Goal: Task Accomplishment & Management: Complete application form

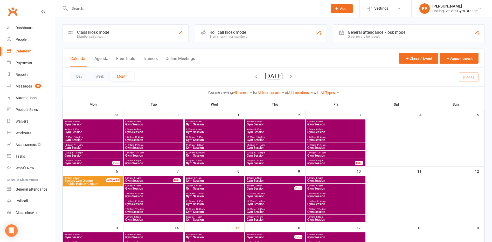
click at [81, 10] on input "text" at bounding box center [196, 8] width 256 height 7
type input "c"
click at [340, 8] on button "Add" at bounding box center [342, 8] width 22 height 9
click at [325, 33] on link "Member" at bounding box center [336, 35] width 46 height 12
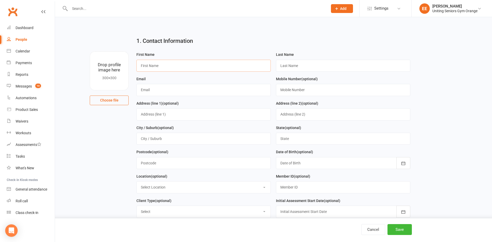
click at [193, 70] on input "text" at bounding box center [203, 66] width 134 height 12
type input "[PERSON_NAME]"
click at [301, 69] on input "text" at bounding box center [343, 66] width 134 height 12
type input "Hawkes"
click at [144, 92] on input "text" at bounding box center [203, 90] width 134 height 12
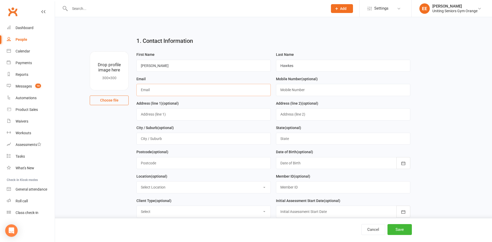
paste input "[EMAIL_ADDRESS][DOMAIN_NAME]"
type input "[EMAIL_ADDRESS][DOMAIN_NAME]"
click at [299, 93] on input "text" at bounding box center [343, 90] width 134 height 12
paste input "[PHONE_NUMBER]"
type input "[PHONE_NUMBER]"
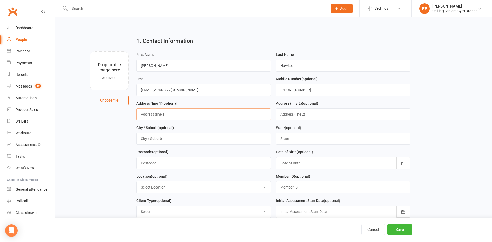
click at [186, 116] on input "text" at bounding box center [203, 114] width 134 height 12
paste input "142 Coronation Dr"
type input "142 Coronation Dr"
click at [213, 136] on input "text" at bounding box center [203, 139] width 134 height 12
type input "Orange"
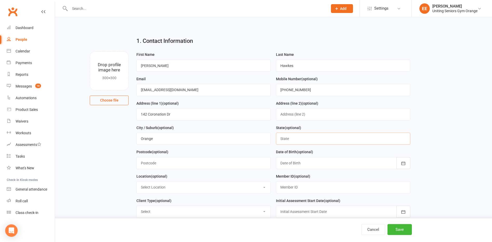
click at [288, 138] on input "text" at bounding box center [343, 139] width 134 height 12
type input "[GEOGRAPHIC_DATA]"
click at [221, 168] on input "text" at bounding box center [203, 163] width 134 height 12
type input "2800"
click at [400, 166] on button "button" at bounding box center [404, 163] width 14 height 12
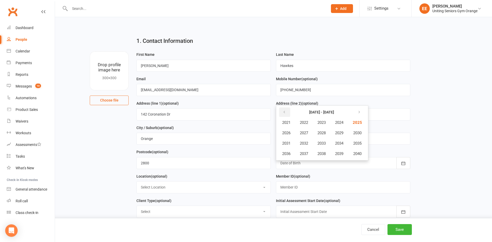
click at [282, 113] on button "button" at bounding box center [284, 111] width 11 height 9
click at [359, 135] on span "1950" at bounding box center [357, 133] width 8 height 5
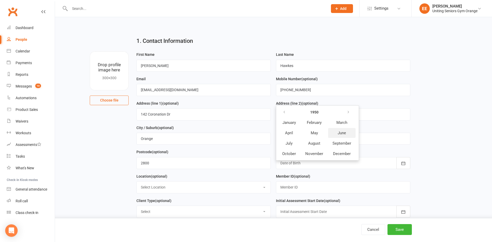
click at [346, 134] on span "June" at bounding box center [342, 133] width 8 height 5
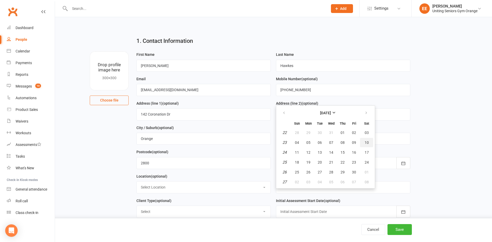
click at [366, 143] on span "10" at bounding box center [367, 142] width 4 height 4
type input "[DATE]"
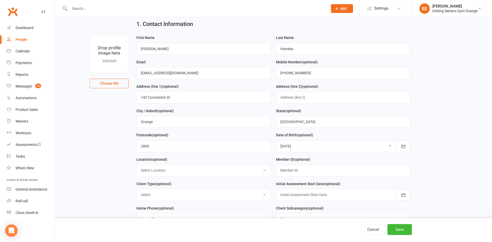
scroll to position [26, 0]
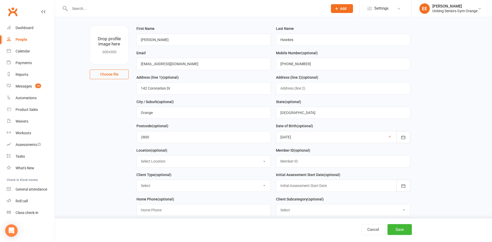
click at [214, 163] on select "Select Location Seniors Gym [GEOGRAPHIC_DATA]" at bounding box center [204, 160] width 134 height 11
select select "0"
click at [137, 157] on select "Select Location Seniors Gym [GEOGRAPHIC_DATA]" at bounding box center [204, 160] width 134 height 11
click at [191, 185] on select "Select Funded (CHSP) Foundation & Pensioner (FUP) Self-Funded (Full) DVA Unitin…" at bounding box center [204, 185] width 134 height 11
select select "Funded (CHSP)"
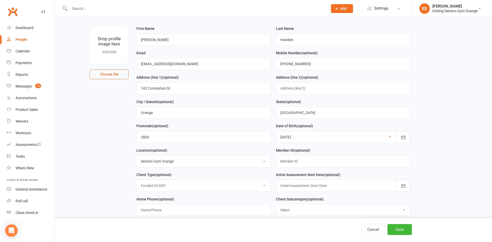
click at [137, 182] on select "Select Funded (CHSP) Foundation & Pensioner (FUP) Self-Funded (Full) DVA Unitin…" at bounding box center [204, 185] width 134 height 11
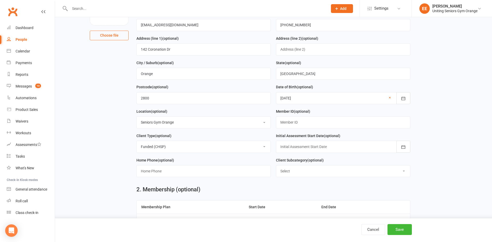
scroll to position [78, 0]
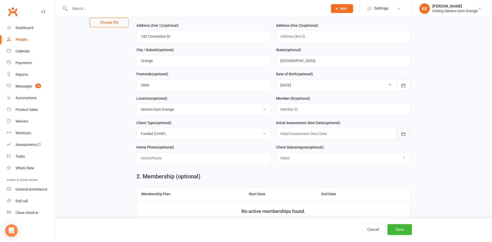
click at [405, 136] on icon "button" at bounding box center [404, 133] width 4 height 3
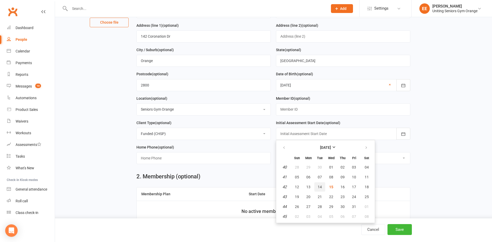
click at [321, 187] on span "14" at bounding box center [320, 187] width 4 height 4
type input "[DATE]"
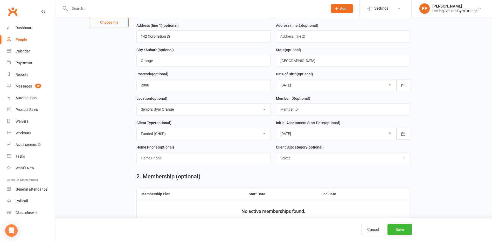
click at [297, 156] on select "Select ILU Community" at bounding box center [343, 157] width 134 height 11
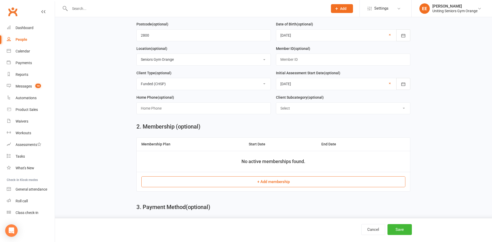
scroll to position [130, 0]
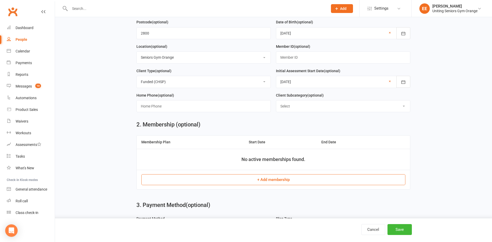
click at [262, 185] on button "+ Add membership" at bounding box center [273, 179] width 264 height 11
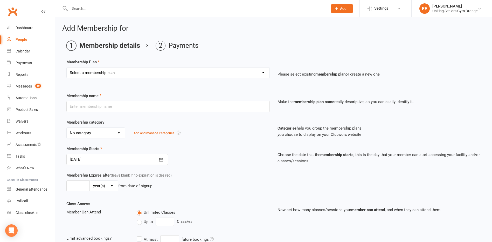
click at [169, 70] on select "Select a membership plan Create new Membership Plan Initial Assessment + Set Up…" at bounding box center [168, 72] width 203 height 10
select select "1"
click at [67, 67] on select "Select a membership plan Create new Membership Plan Initial Assessment + Set Up…" at bounding box center [168, 72] width 203 height 10
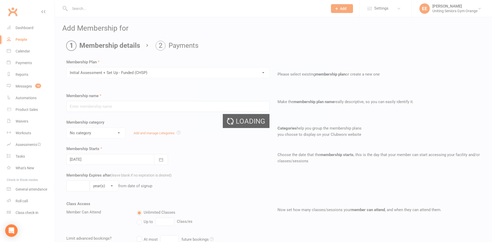
type input "Initial Assessment + Set Up - Funded (CHSP)"
select select "4"
type input "3"
select select "2"
type input "5"
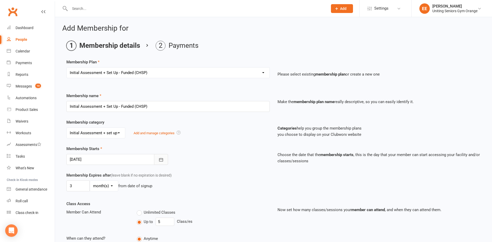
click at [163, 162] on icon "button" at bounding box center [161, 159] width 5 height 5
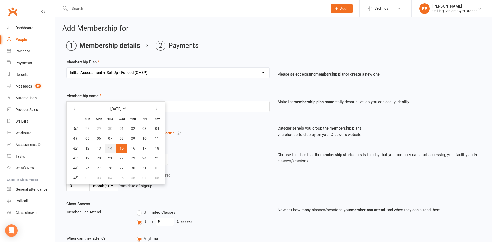
click at [112, 147] on span "14" at bounding box center [110, 148] width 4 height 4
type input "[DATE]"
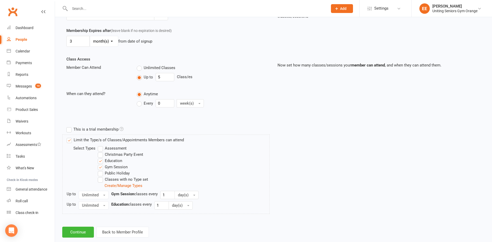
scroll to position [155, 0]
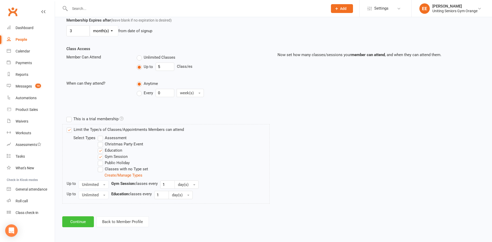
click at [81, 219] on button "Continue" at bounding box center [78, 221] width 32 height 11
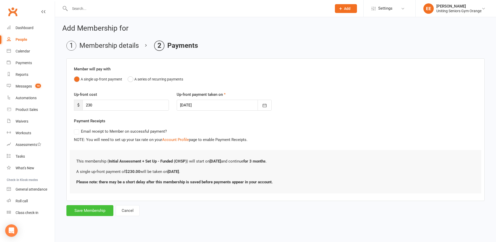
click at [94, 207] on button "Save Membership" at bounding box center [89, 210] width 47 height 11
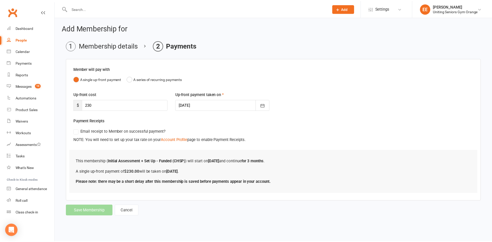
scroll to position [248, 0]
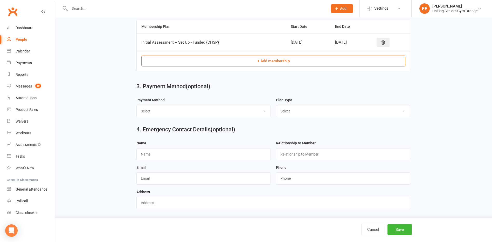
click at [206, 106] on select "Select Direct Debit Direct Deposit / Bank Transfer Cheque Credit Card by Phone …" at bounding box center [204, 110] width 134 height 11
select select "Direct Deposit / Bank Transfer"
click at [137, 105] on select "Select Direct Debit Direct Deposit / Bank Transfer Cheque Credit Card by Phone …" at bounding box center [204, 110] width 134 height 11
click at [320, 114] on select "Select Ongoing Single-Service" at bounding box center [343, 110] width 134 height 11
select select "Single-Service"
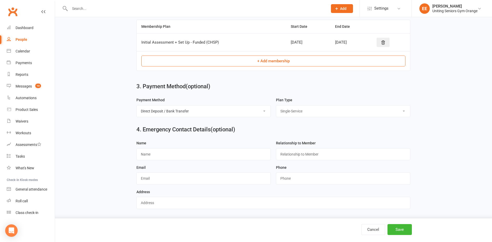
click at [276, 105] on select "Select Ongoing Single-Service" at bounding box center [343, 110] width 134 height 11
click at [407, 232] on button "Save" at bounding box center [400, 229] width 24 height 11
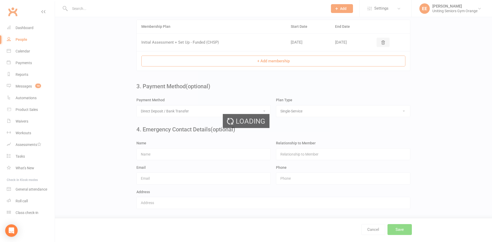
scroll to position [0, 0]
